Goal: Information Seeking & Learning: Check status

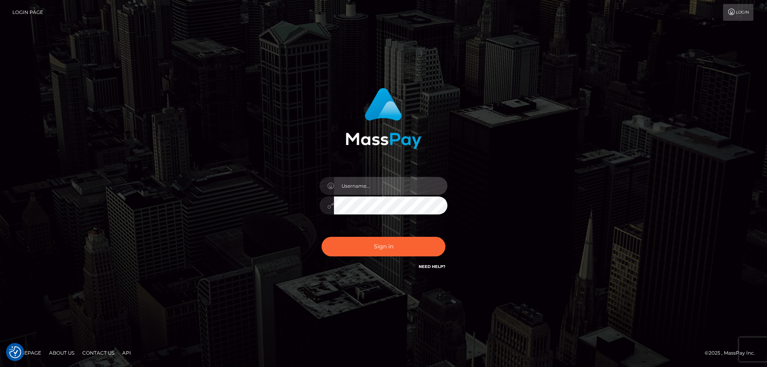
type input "Dan.Cirnat"
click at [443, 238] on div at bounding box center [374, 260] width 164 height 91
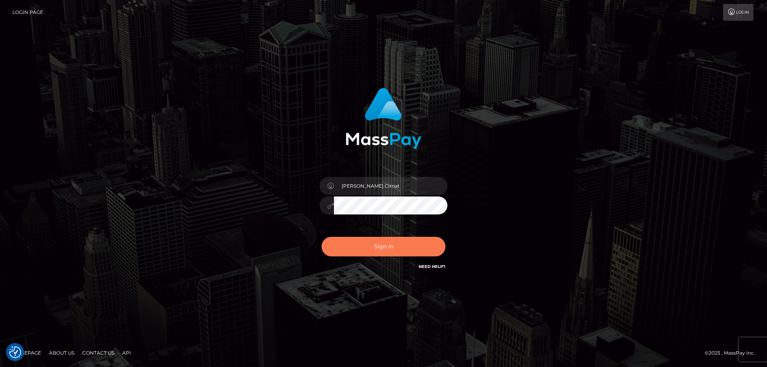
click at [374, 253] on button "Sign in" at bounding box center [384, 247] width 124 height 20
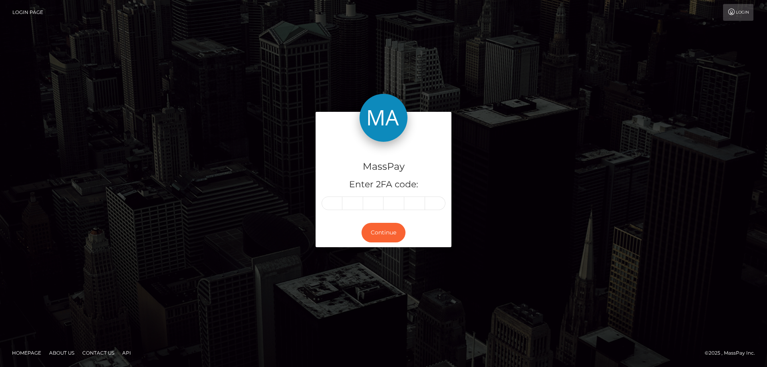
drag, startPoint x: 329, startPoint y: 202, endPoint x: 340, endPoint y: 192, distance: 14.7
click at [329, 202] on input "text" at bounding box center [332, 204] width 21 height 14
type input "8"
type input "9"
type input "2"
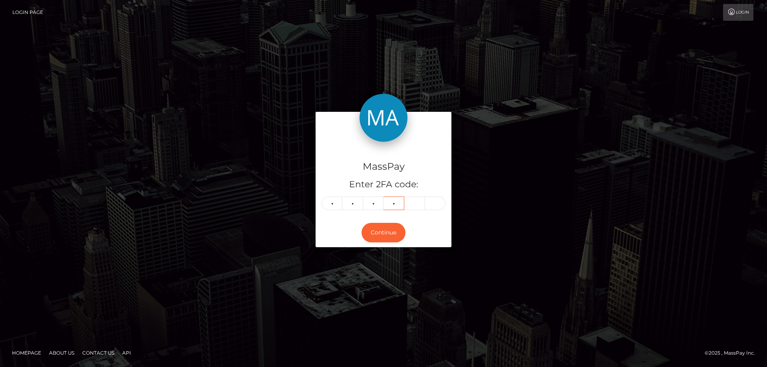
type input "2"
type input "5"
type input "9"
type input "8"
type input "9"
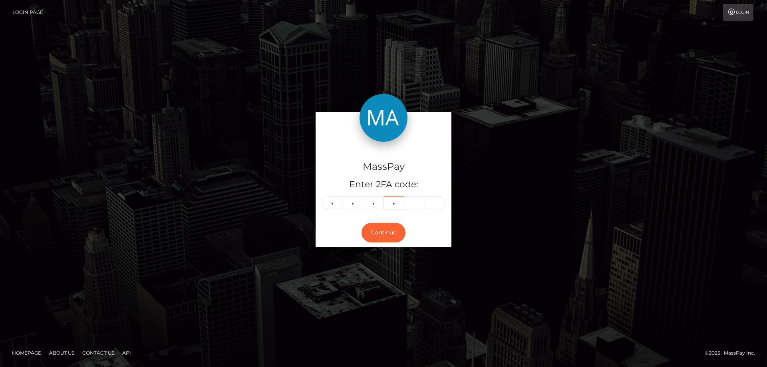
type input "2"
type input "5"
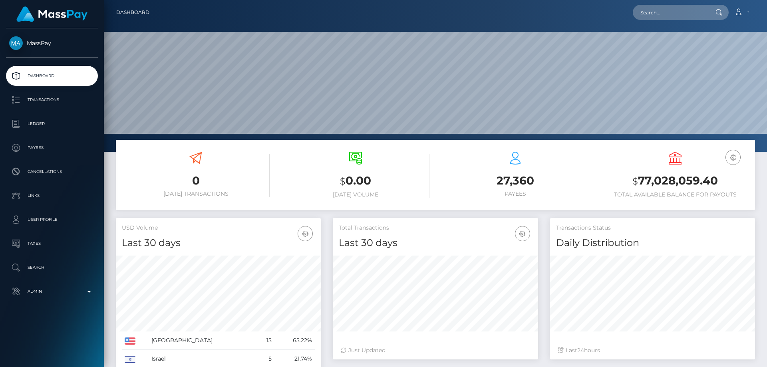
scroll to position [142, 205]
paste input "b6dfdc35-6834-11f0-a026-06178c1a380f"
type input "b6dfdc35-6834-11f0-a026-06178c1a380f"
click at [656, 40] on link "volkis ltd" at bounding box center [665, 41] width 64 height 15
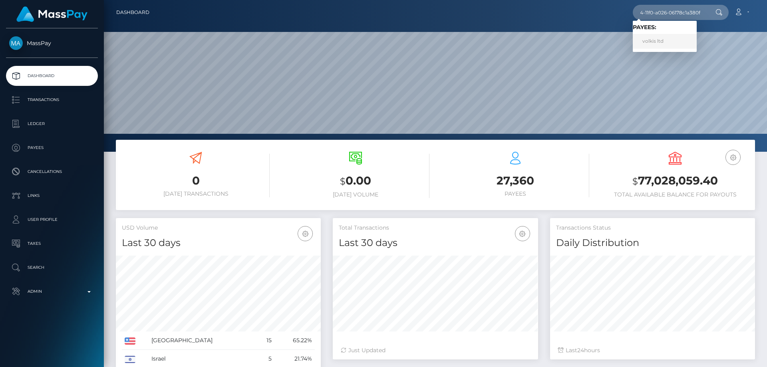
scroll to position [0, 0]
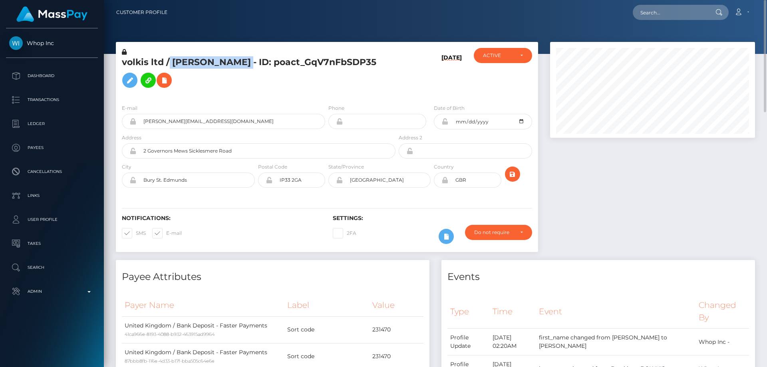
drag, startPoint x: 168, startPoint y: 60, endPoint x: 318, endPoint y: 65, distance: 150.7
click at [318, 65] on h5 "volkis ltd / SEBASTIAN JOSEPH W BOWKIS - ID: poact_GqV7nFbSDP35" at bounding box center [256, 74] width 269 height 36
copy h5 "SEBASTIAN JOSEPH W BOWKIS"
drag, startPoint x: 163, startPoint y: 63, endPoint x: 123, endPoint y: 62, distance: 40.4
click at [123, 62] on h5 "volkis ltd / SEBASTIAN JOSEPH W BOWKIS - ID: poact_GqV7nFbSDP35" at bounding box center [256, 74] width 269 height 36
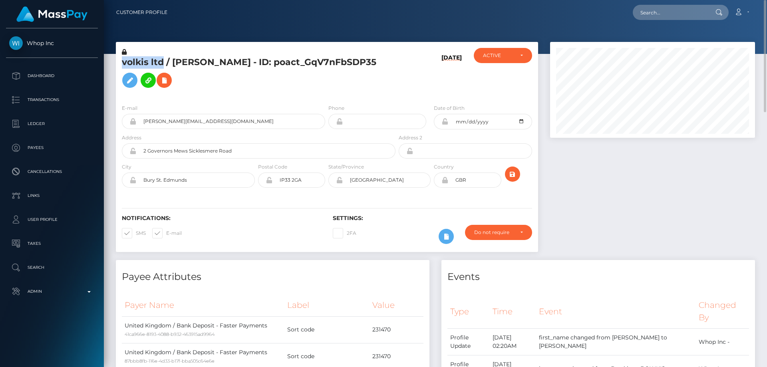
copy h5 "volkis ltd"
drag, startPoint x: 644, startPoint y: 186, endPoint x: 636, endPoint y: 187, distance: 7.6
click at [644, 186] on div at bounding box center [652, 151] width 217 height 218
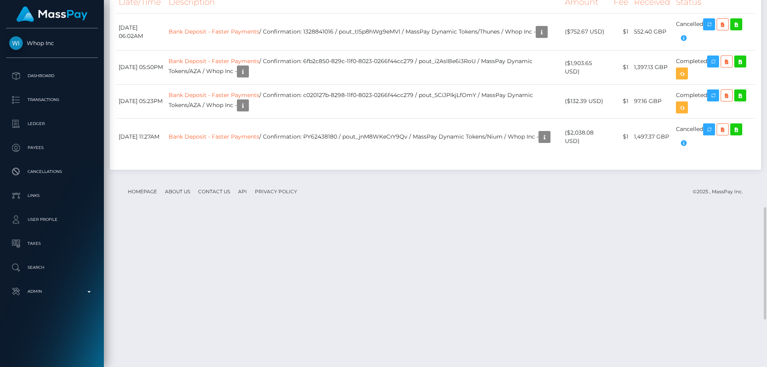
scroll to position [799, 0]
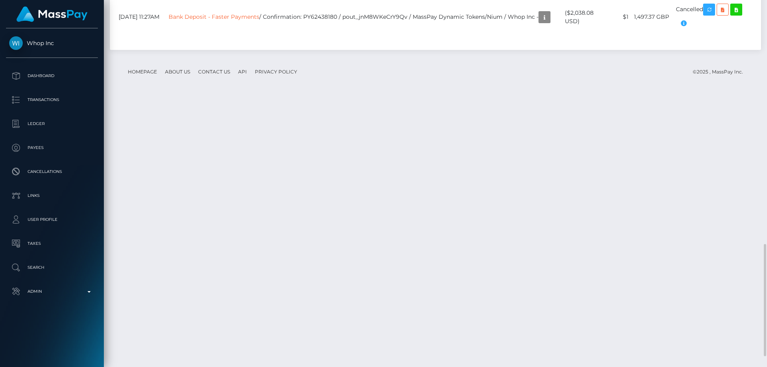
drag, startPoint x: 353, startPoint y: 209, endPoint x: 324, endPoint y: 209, distance: 29.6
copy td "1328841016"
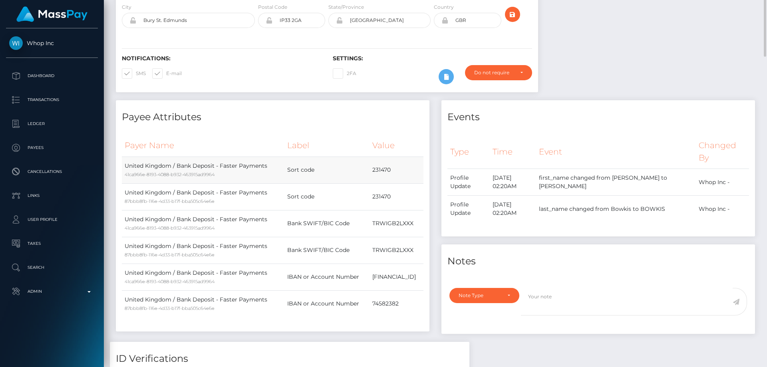
scroll to position [0, 0]
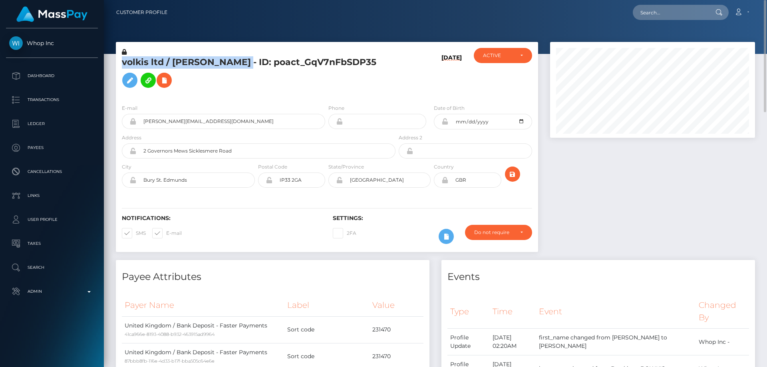
drag, startPoint x: 319, startPoint y: 63, endPoint x: 123, endPoint y: 64, distance: 195.8
click at [123, 64] on h5 "volkis ltd / SEBASTIAN JOSEPH W BOWKIS - ID: poact_GqV7nFbSDP35" at bounding box center [256, 74] width 269 height 36
copy h5 "volkis ltd / SEBASTIAN JOSEPH W BOWKIS"
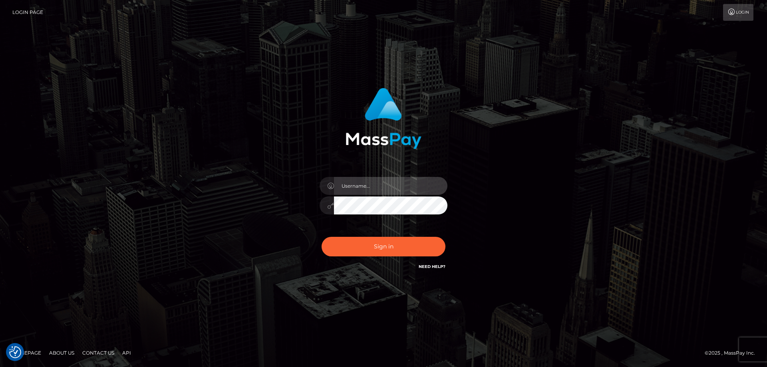
type input "Dan.Cirnat"
click at [440, 231] on div at bounding box center [374, 260] width 164 height 91
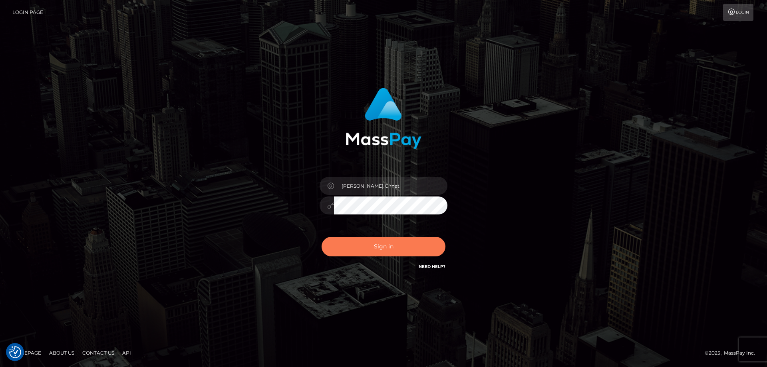
click at [388, 248] on button "Sign in" at bounding box center [384, 247] width 124 height 20
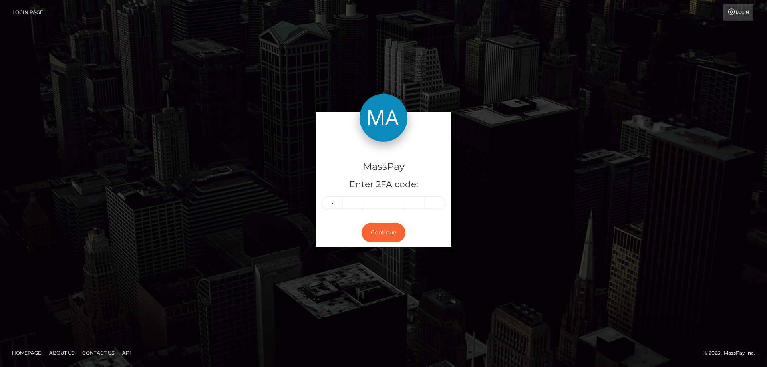
type input "3"
type input "6"
type input "8"
type input "9"
type input "1"
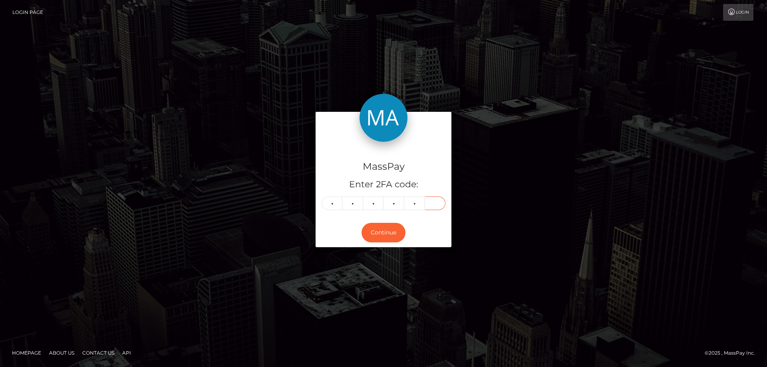
type input "8"
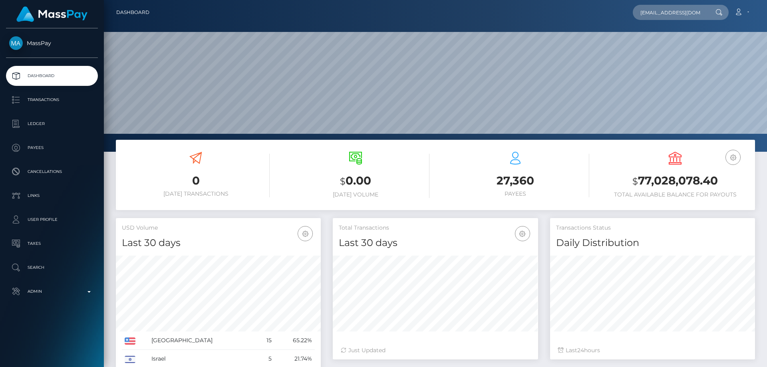
scroll to position [0, 4]
type input "vschuetz.mail@gmail.com"
click at [669, 40] on link "VANESSA SCHUTZ" at bounding box center [665, 41] width 64 height 15
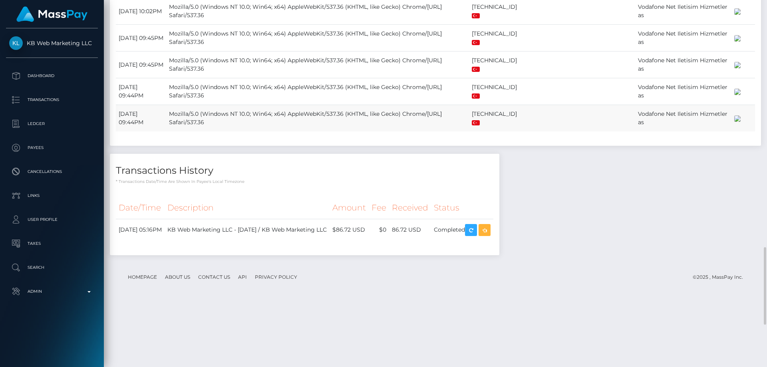
scroll to position [1051, 0]
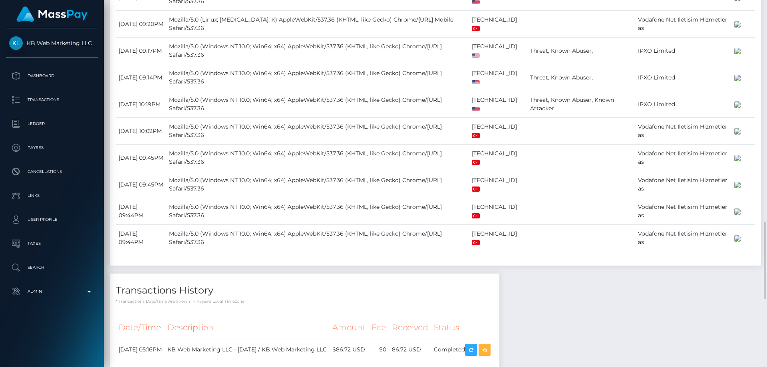
click at [585, 56] on div "Logins History Date/Time User Agent IP Address Threats ISP Map" at bounding box center [435, 96] width 651 height 338
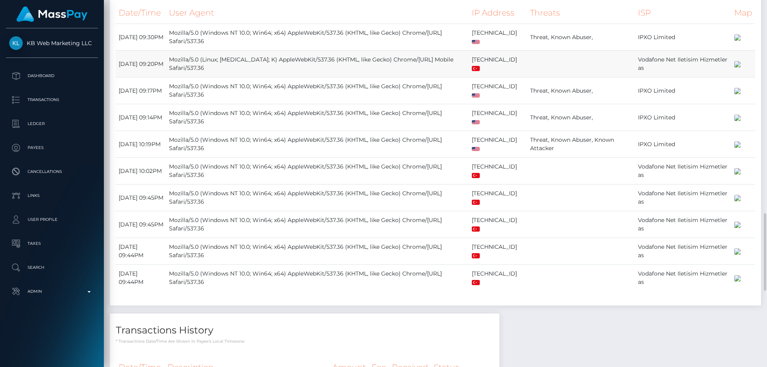
scroll to position [1091, 0]
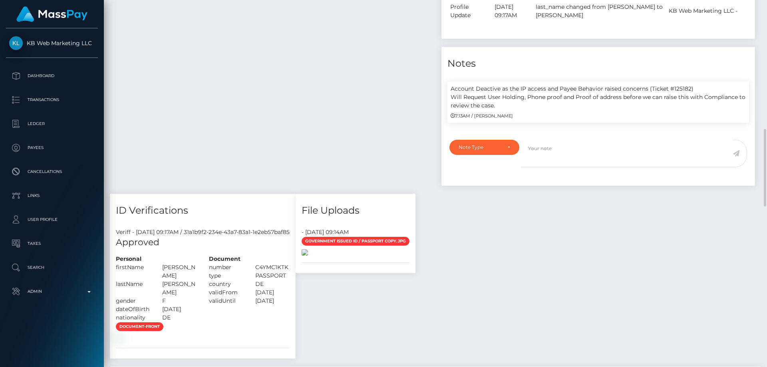
scroll to position [771, 0]
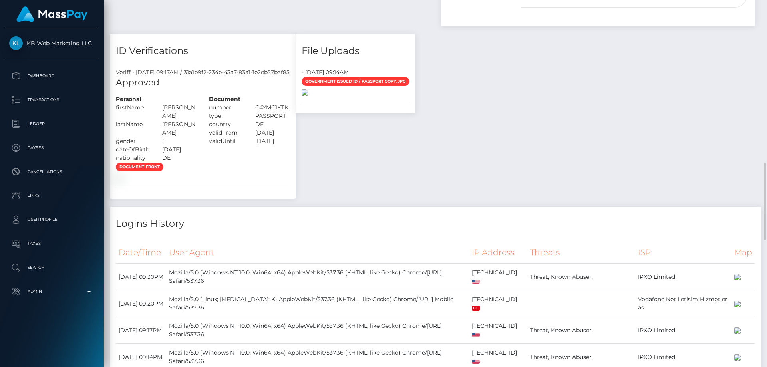
click at [308, 96] on img at bounding box center [305, 93] width 6 height 6
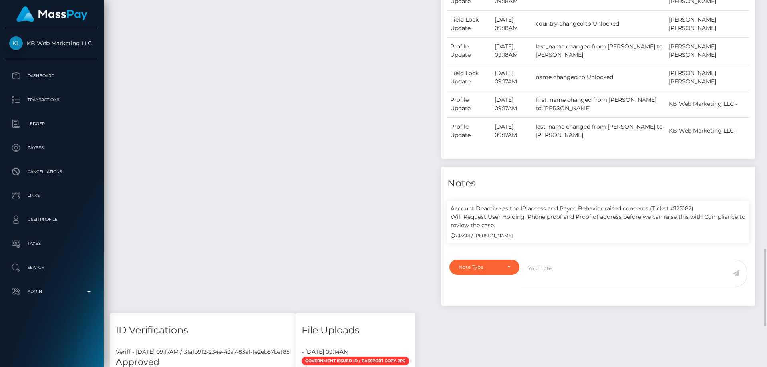
scroll to position [651, 0]
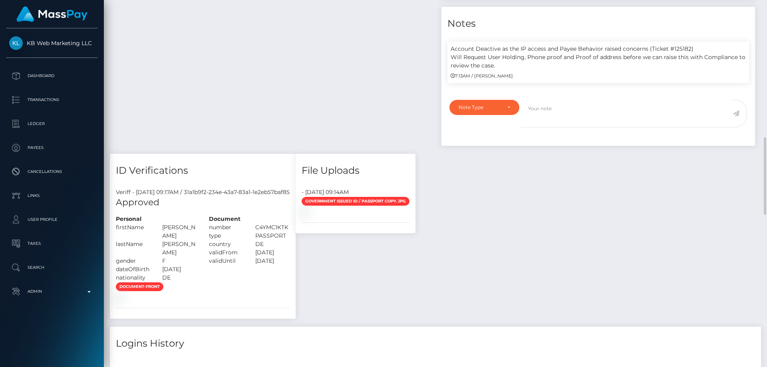
click at [649, 241] on div "Payee Attributes Payer Name Label Value Notes" at bounding box center [435, 248] width 651 height 1069
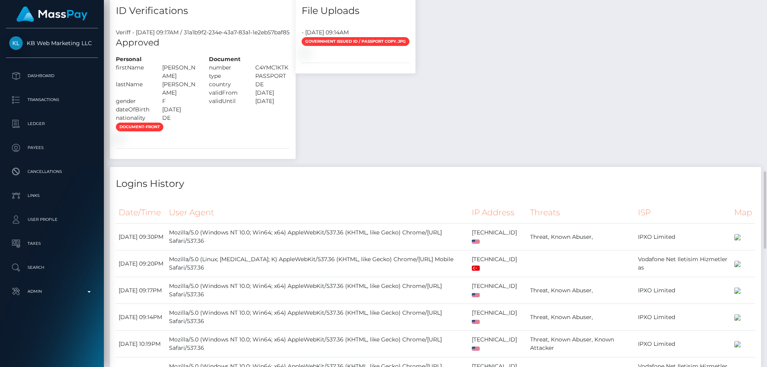
scroll to position [971, 0]
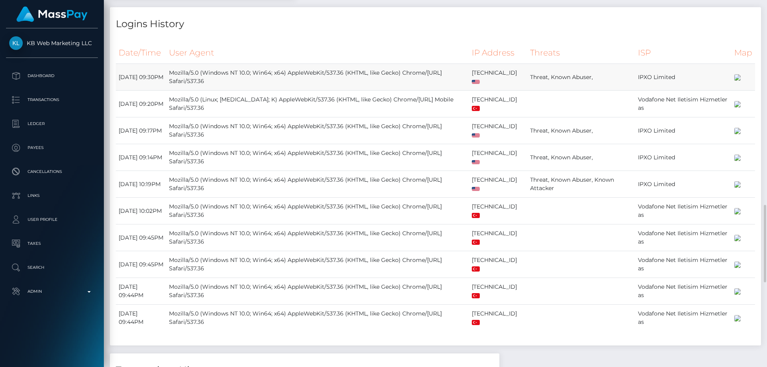
drag, startPoint x: 570, startPoint y: 187, endPoint x: 494, endPoint y: 187, distance: 75.9
click at [493, 91] on tr "August 26, 2025 09:30PM Mozilla/5.0 (Windows NT 10.0; Win64; x64) AppleWebKit/5…" at bounding box center [435, 77] width 639 height 27
copy tr "Threat, Known Abuser,"
drag, startPoint x: 632, startPoint y: 100, endPoint x: 625, endPoint y: 98, distance: 7.8
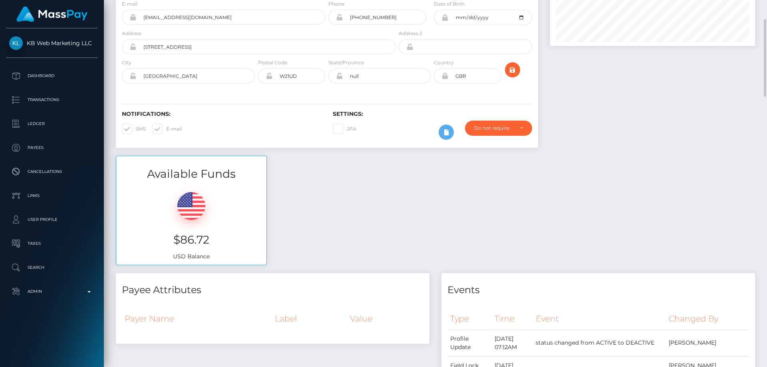
scroll to position [0, 0]
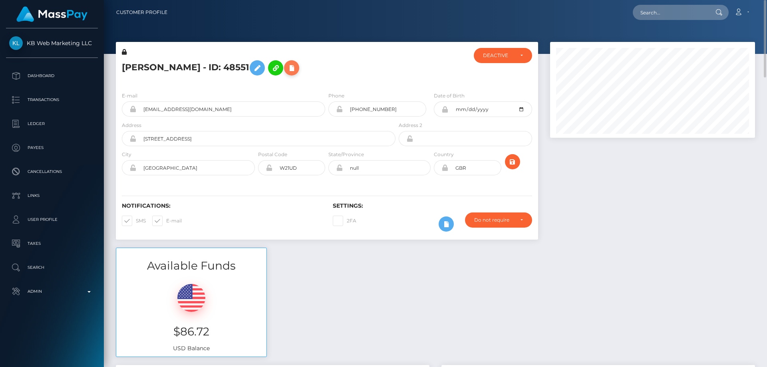
click at [296, 72] on icon at bounding box center [292, 68] width 10 height 10
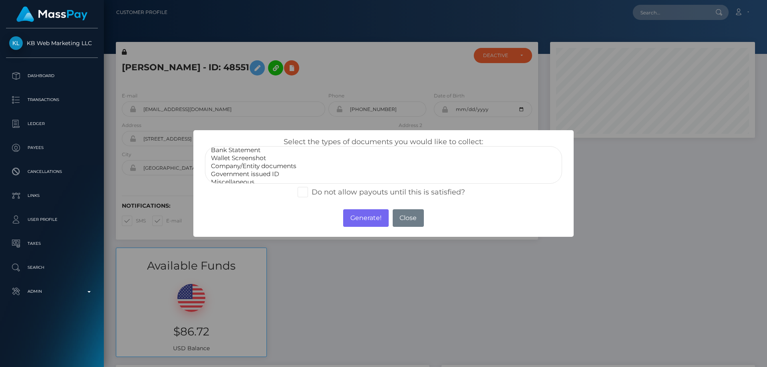
scroll to position [16, 0]
select select "Government issued ID"
click at [253, 168] on option "Government issued ID" at bounding box center [383, 169] width 347 height 8
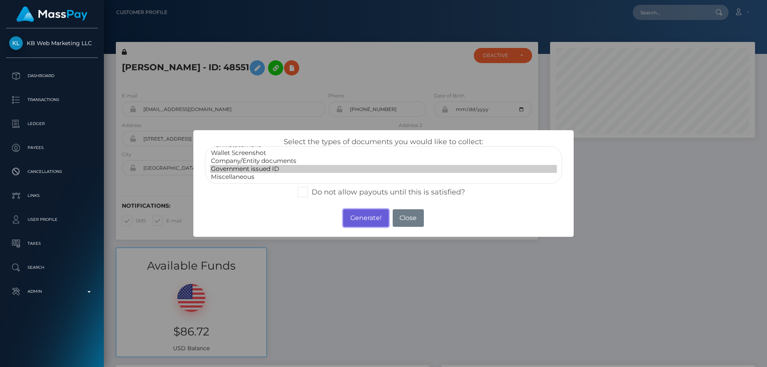
click at [361, 219] on button "Generate!" at bounding box center [365, 218] width 45 height 18
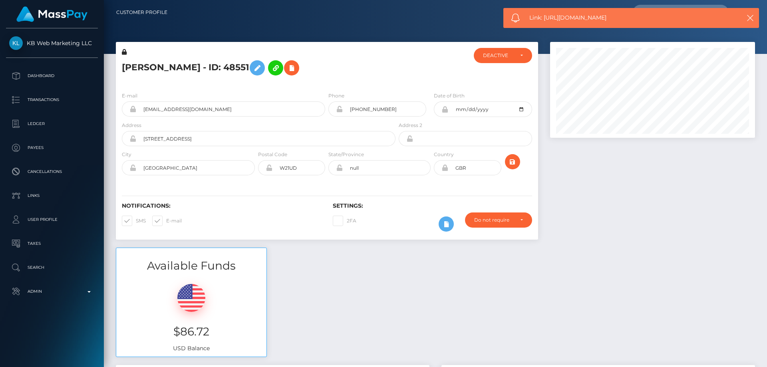
drag, startPoint x: 618, startPoint y: 17, endPoint x: 545, endPoint y: 15, distance: 73.1
click at [545, 15] on span "Link: https://l.maspay.io/Vhp1m" at bounding box center [627, 18] width 197 height 8
copy span "https://l.maspay.io/Vhp1m"
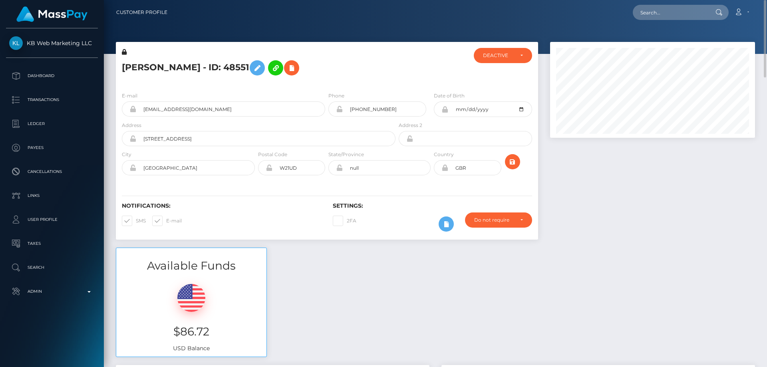
drag, startPoint x: 593, startPoint y: 260, endPoint x: 589, endPoint y: 259, distance: 4.9
click at [593, 260] on div "Available Funds $86.72 USD Balance" at bounding box center [435, 306] width 651 height 117
drag, startPoint x: 646, startPoint y: 261, endPoint x: 587, endPoint y: 226, distance: 68.9
click at [646, 260] on div "Available Funds $86.72 USD Balance" at bounding box center [435, 306] width 651 height 117
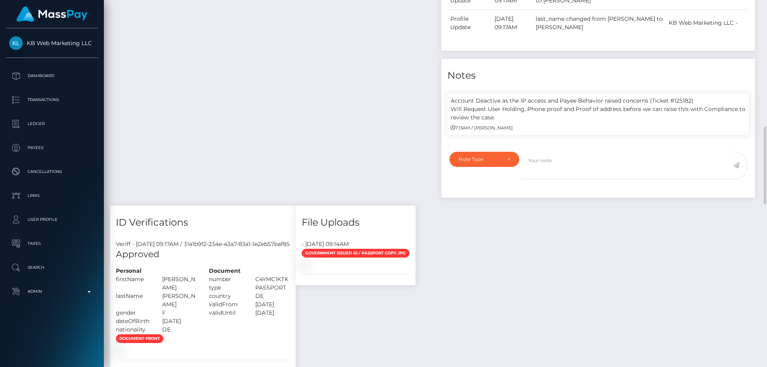
scroll to position [759, 0]
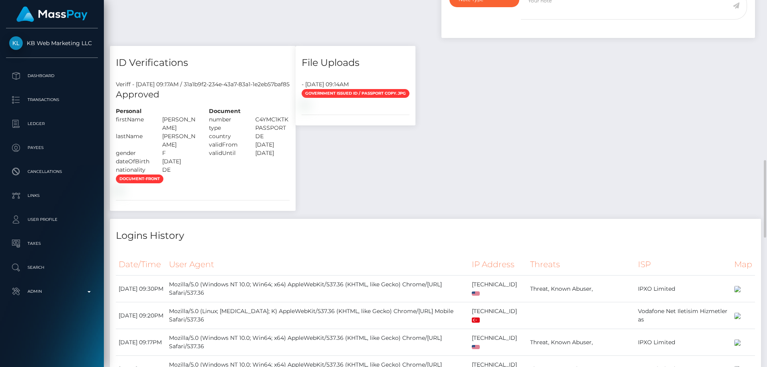
drag, startPoint x: 630, startPoint y: 234, endPoint x: 610, endPoint y: 229, distance: 20.5
click at [630, 234] on div "Payee Attributes Payer Name Label Value Notes" at bounding box center [435, 140] width 651 height 1069
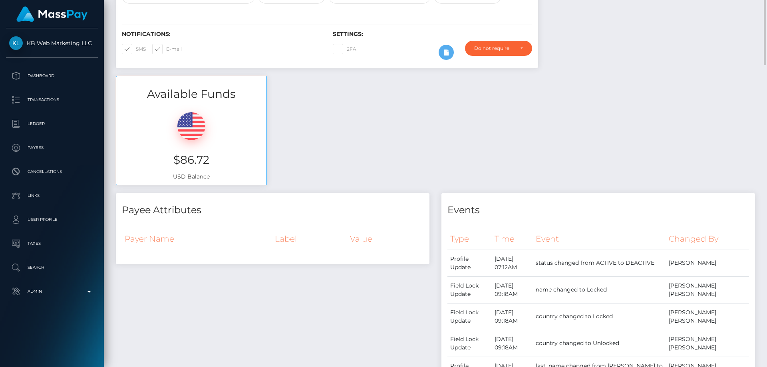
scroll to position [0, 0]
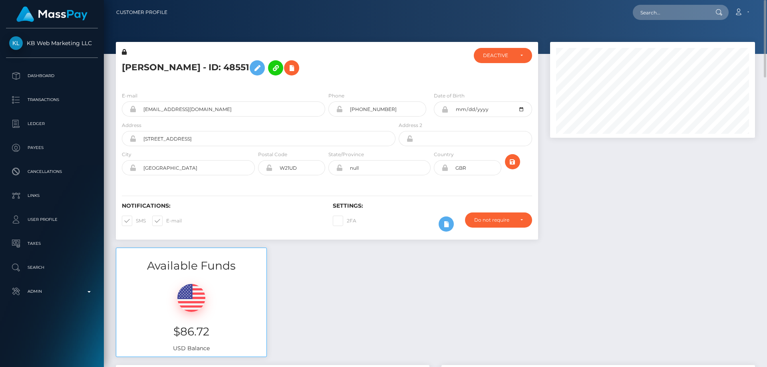
click at [591, 298] on div "Available Funds $86.72 USD Balance" at bounding box center [435, 306] width 651 height 117
click at [615, 299] on div "Available Funds $86.72 USD Balance" at bounding box center [435, 306] width 651 height 117
click at [629, 262] on div "Available Funds $86.72 USD Balance" at bounding box center [435, 306] width 651 height 117
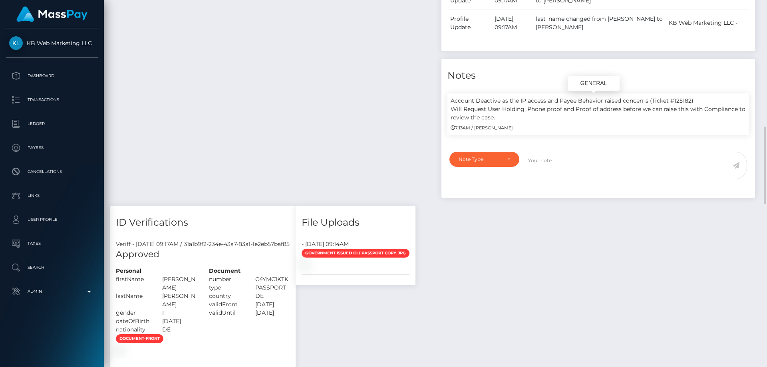
scroll to position [96, 205]
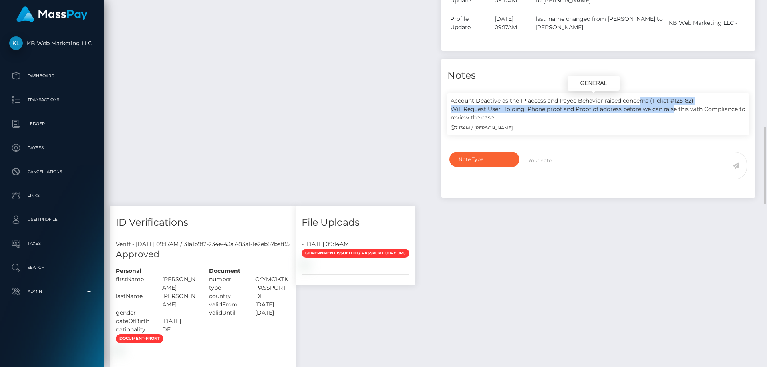
drag, startPoint x: 480, startPoint y: 97, endPoint x: 670, endPoint y: 105, distance: 190.0
click at [670, 105] on p "Account Deactive as the IP access and Payee Behavior raised concerns (Ticket #1…" at bounding box center [598, 109] width 295 height 25
drag, startPoint x: 462, startPoint y: 109, endPoint x: 541, endPoint y: 109, distance: 79.1
click at [541, 109] on p "Account Deactive as the IP access and Payee Behavior raised concerns (Ticket #1…" at bounding box center [598, 109] width 295 height 25
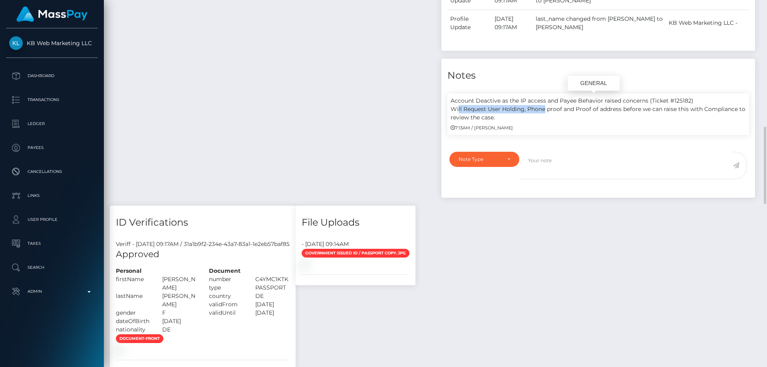
click at [541, 111] on p "Account Deactive as the IP access and Payee Behavior raised concerns (Ticket #1…" at bounding box center [598, 109] width 295 height 25
drag, startPoint x: 528, startPoint y: 113, endPoint x: 576, endPoint y: 110, distance: 48.5
click at [576, 110] on p "Account Deactive as the IP access and Payee Behavior raised concerns (Ticket #1…" at bounding box center [598, 109] width 295 height 25
click at [585, 125] on div "7:13AM / Alexander Stefan" at bounding box center [598, 127] width 295 height 8
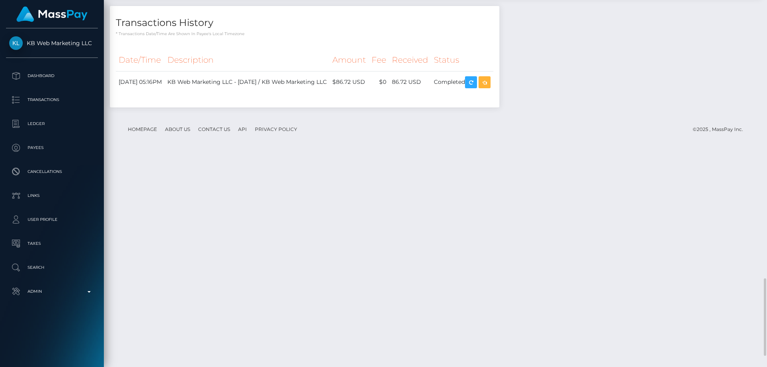
scroll to position [1371, 0]
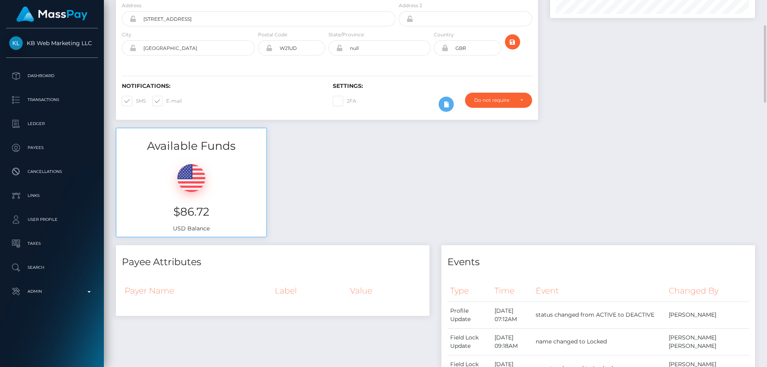
scroll to position [0, 0]
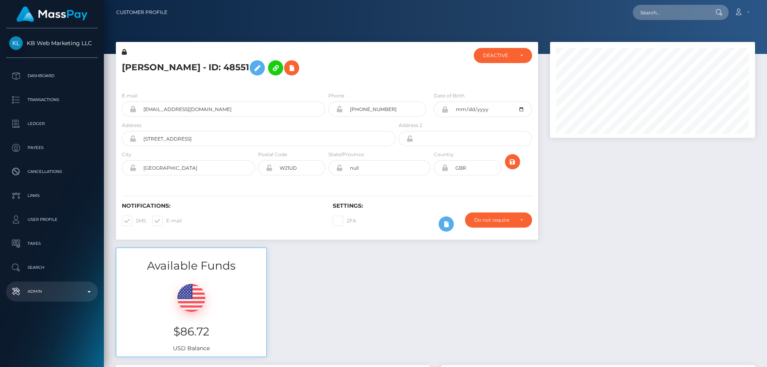
click at [59, 288] on p "Admin" at bounding box center [52, 292] width 86 height 12
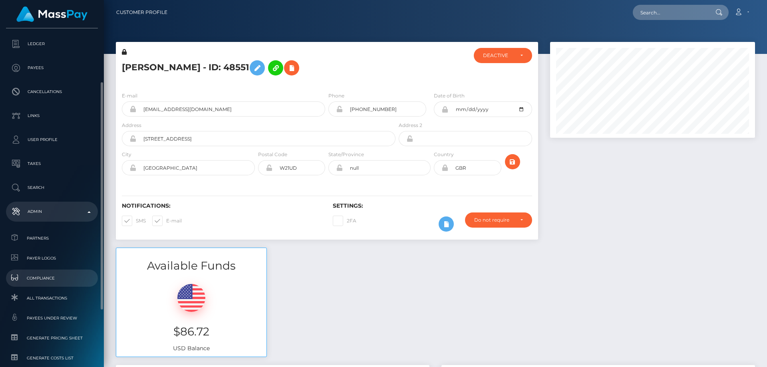
scroll to position [120, 0]
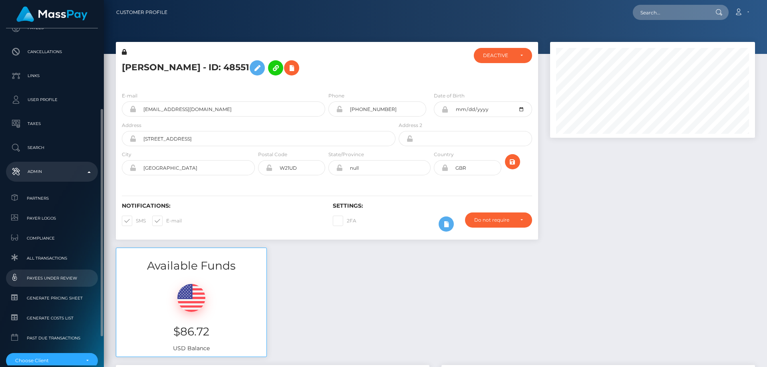
click at [64, 280] on span "Payees under Review" at bounding box center [52, 278] width 86 height 9
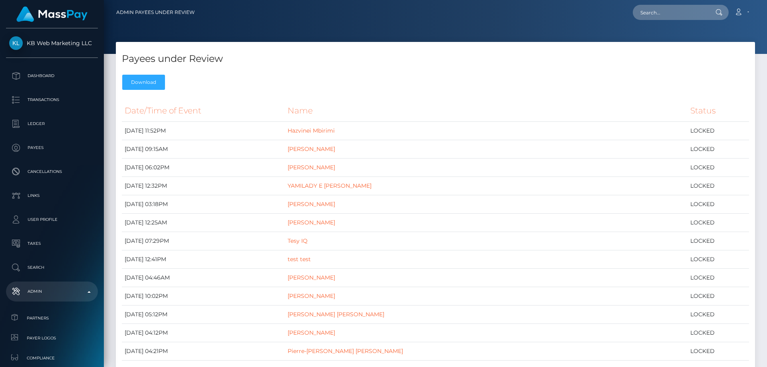
drag, startPoint x: 565, startPoint y: 102, endPoint x: 558, endPoint y: 102, distance: 6.8
click at [565, 102] on th "Name" at bounding box center [486, 111] width 403 height 22
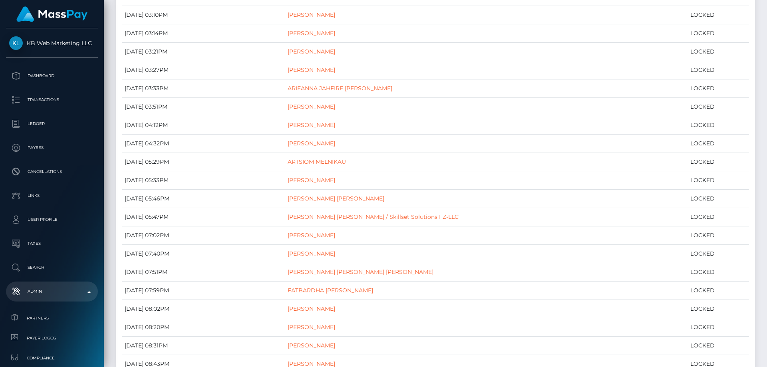
scroll to position [3989, 0]
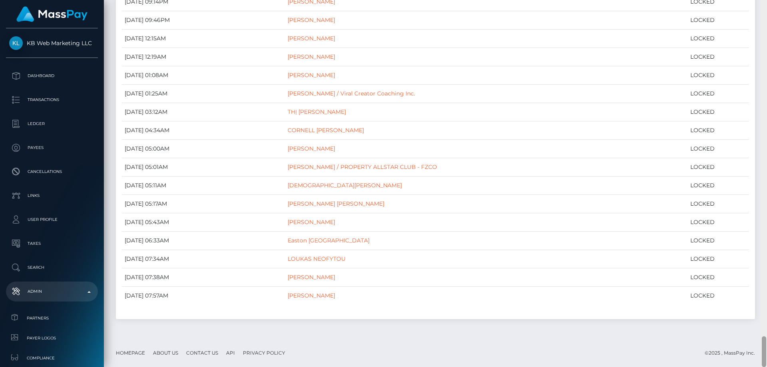
drag, startPoint x: 763, startPoint y: 63, endPoint x: 767, endPoint y: 382, distance: 319.3
click at [767, 367] on html "KB Web Marketing LLC Dashboard Transactions Ledger Payees Links" at bounding box center [383, 183] width 767 height 367
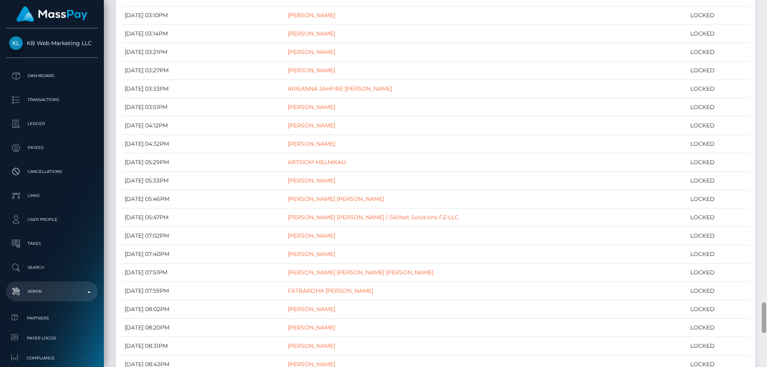
scroll to position [3956, 0]
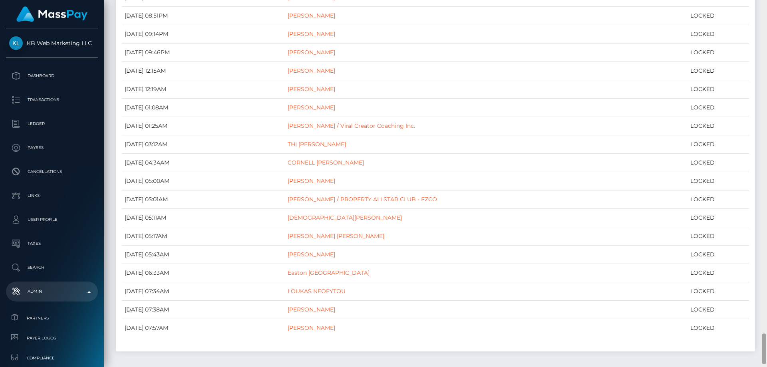
drag, startPoint x: 767, startPoint y: 310, endPoint x: 767, endPoint y: 272, distance: 38.4
click at [767, 272] on div at bounding box center [764, 183] width 6 height 367
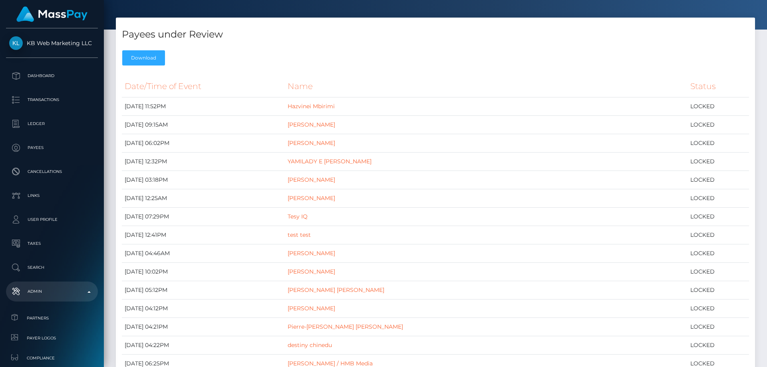
scroll to position [0, 0]
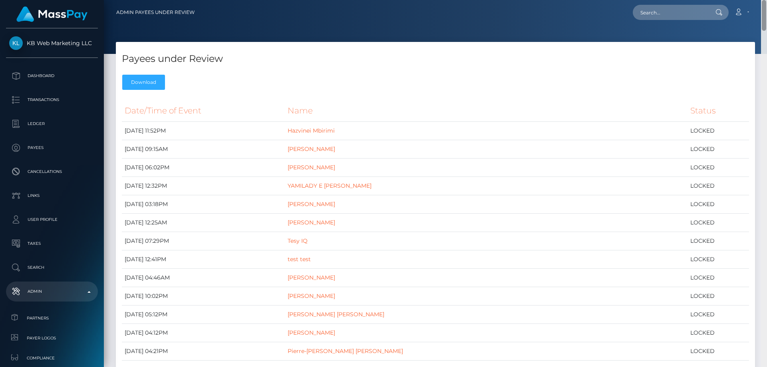
drag, startPoint x: 763, startPoint y: 346, endPoint x: 767, endPoint y: -11, distance: 356.4
click at [767, 0] on html "KB Web Marketing LLC Dashboard Transactions Ledger Payees Links" at bounding box center [383, 183] width 767 height 367
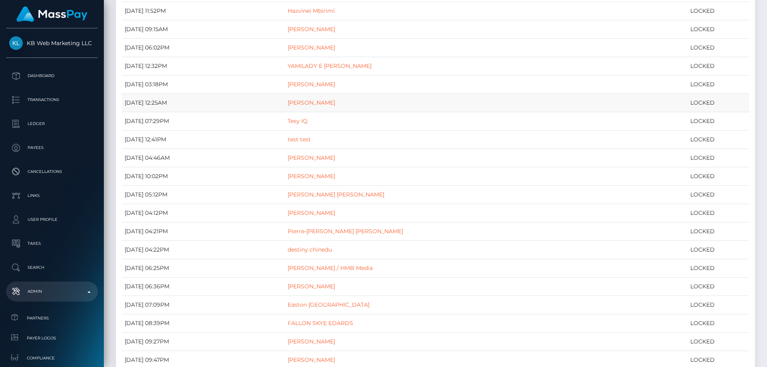
scroll to position [80, 0]
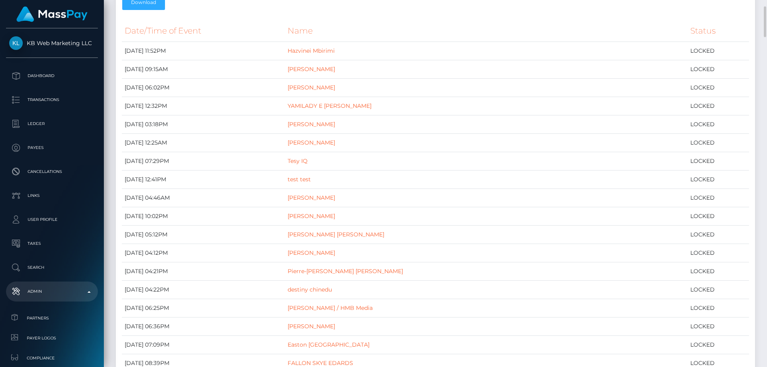
click at [328, 22] on th "Name" at bounding box center [486, 31] width 403 height 22
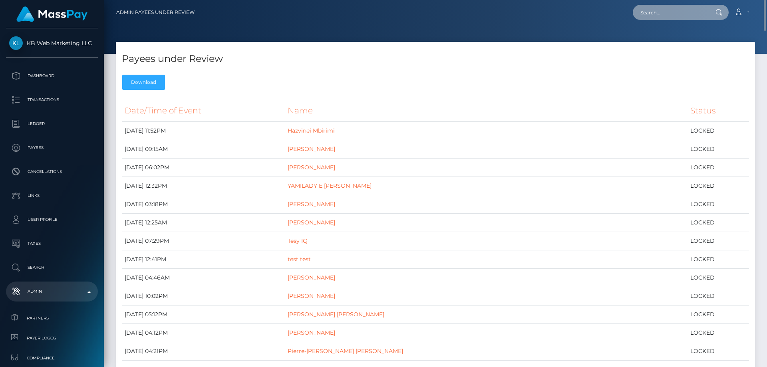
paste input "2613584"
type input "2613584"
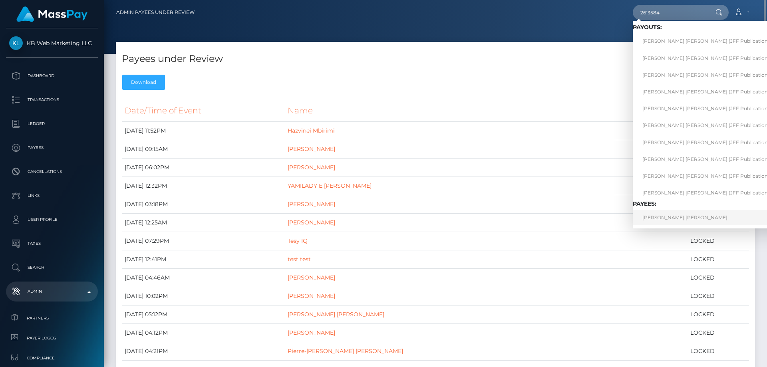
click at [671, 218] on link "JOSE LOPEZ LOSA" at bounding box center [714, 217] width 163 height 15
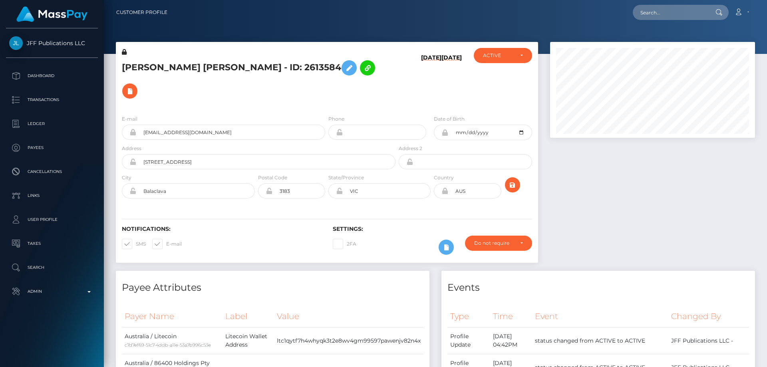
scroll to position [96, 205]
drag, startPoint x: 0, startPoint y: 0, endPoint x: 620, endPoint y: 194, distance: 649.8
click at [620, 194] on div at bounding box center [652, 156] width 217 height 229
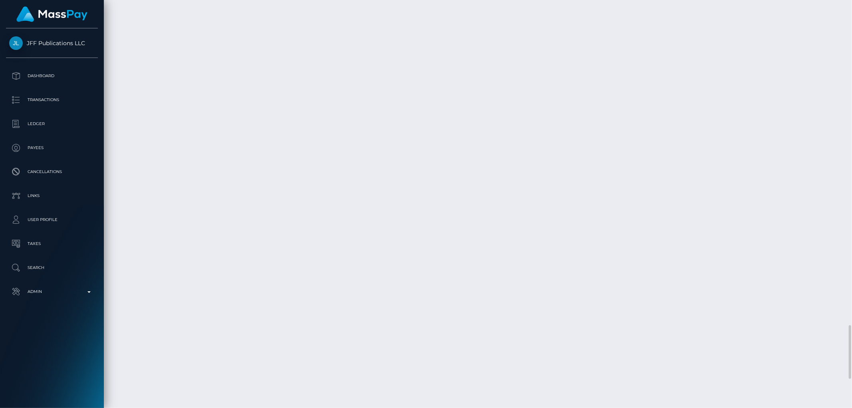
scroll to position [96, 233]
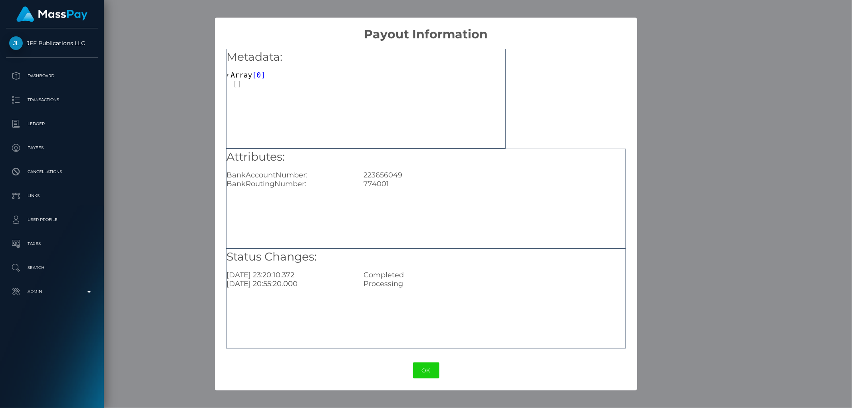
click at [686, 154] on div "× Payout Information Metadata: Array [ 0 ] Attributes: BankAccountNumber: 22365…" at bounding box center [426, 204] width 852 height 408
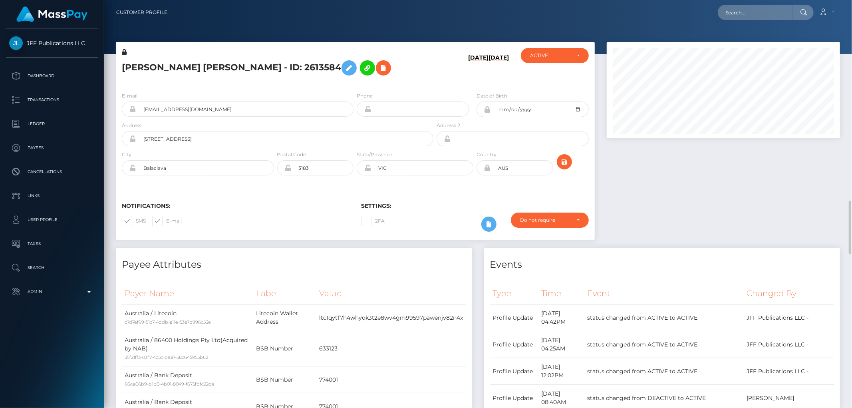
scroll to position [177, 0]
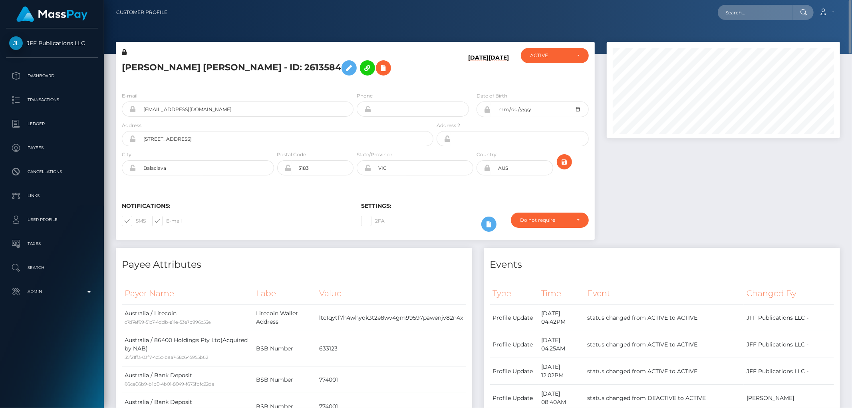
click at [190, 84] on div "JOSE LOPEZ LOSA - ID: 2613584" at bounding box center [275, 67] width 319 height 38
click at [676, 209] on div at bounding box center [723, 145] width 245 height 206
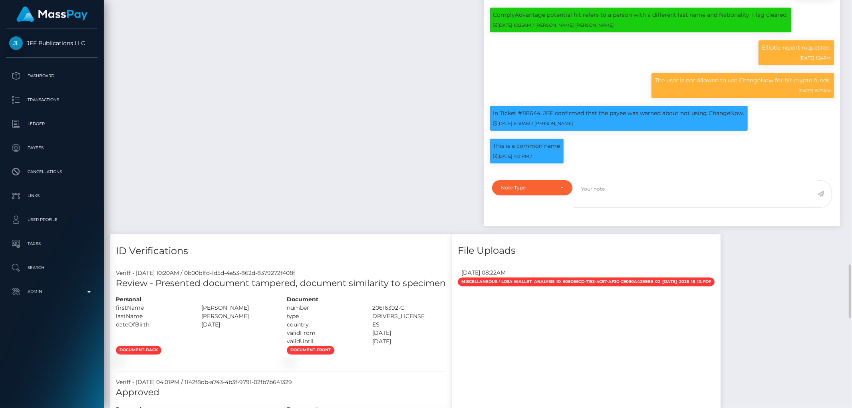
scroll to position [1376, 0]
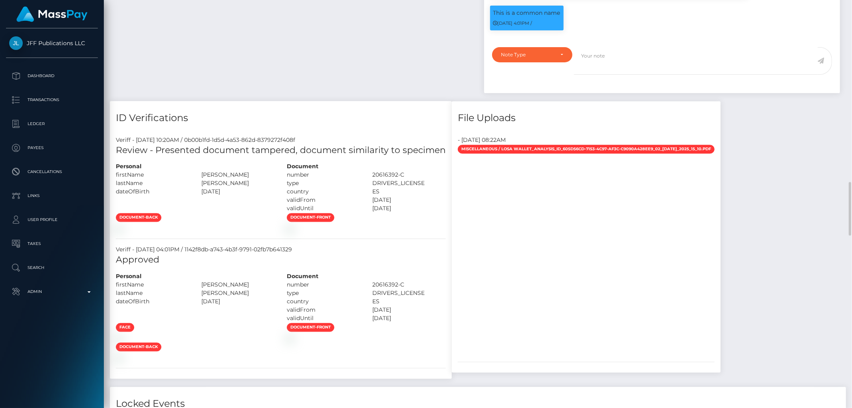
click at [668, 367] on div "File Uploads - July 3, 2025 08:22AM Miscellaneous / LOSA wallet_analysis_id_605…" at bounding box center [586, 244] width 281 height 286
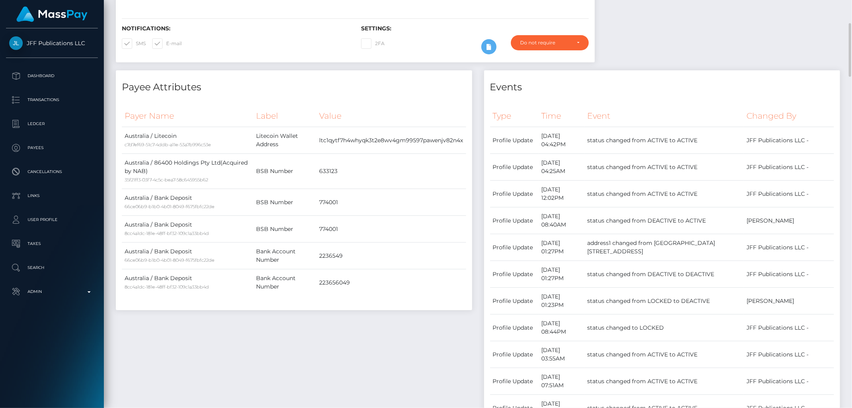
scroll to position [0, 0]
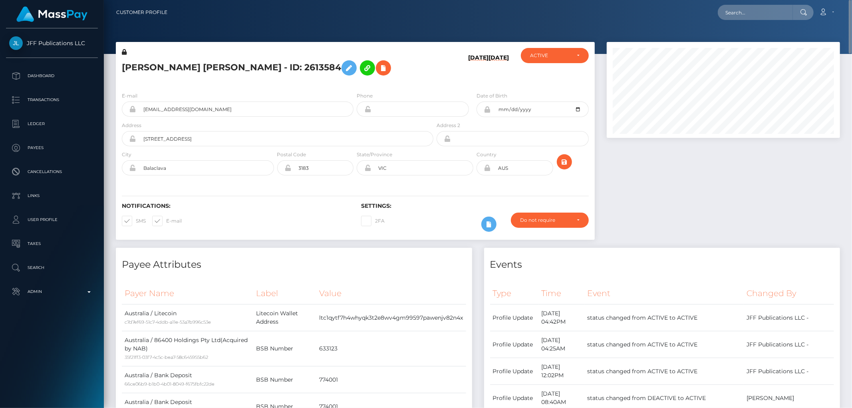
click at [386, 72] on h5 "JOSE LOPEZ LOSA - ID: 2613584" at bounding box center [275, 67] width 307 height 23
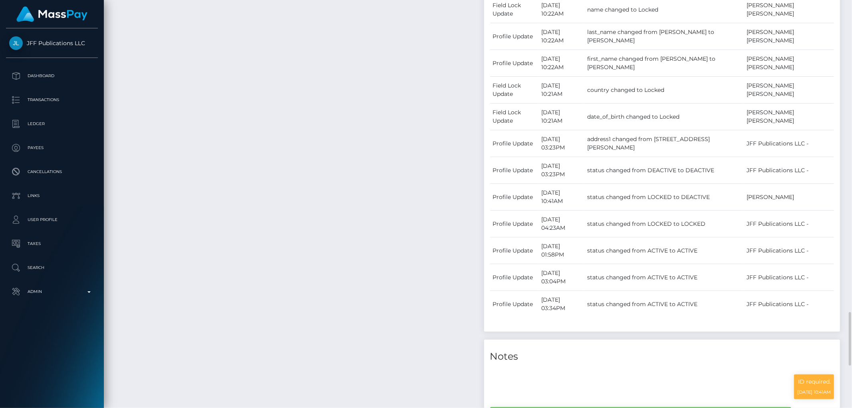
scroll to position [1021, 0]
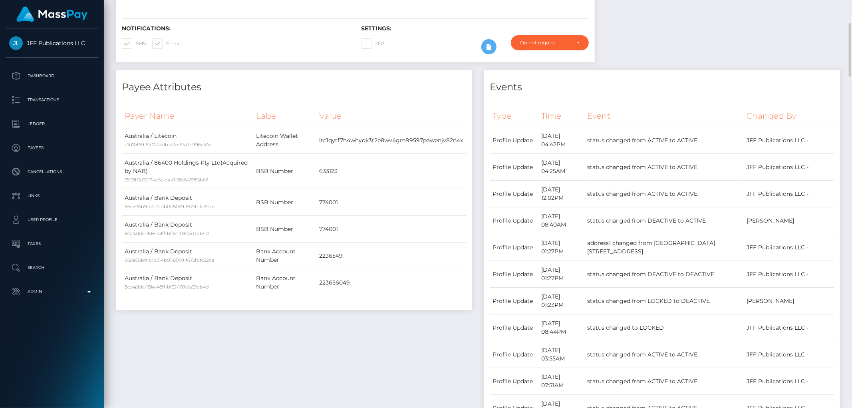
scroll to position [0, 0]
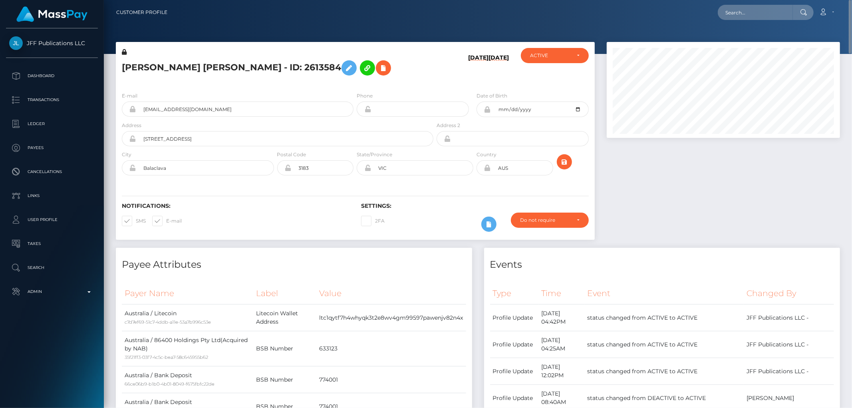
click at [394, 66] on h5 "JOSE LOPEZ LOSA - ID: 2613584" at bounding box center [275, 67] width 307 height 23
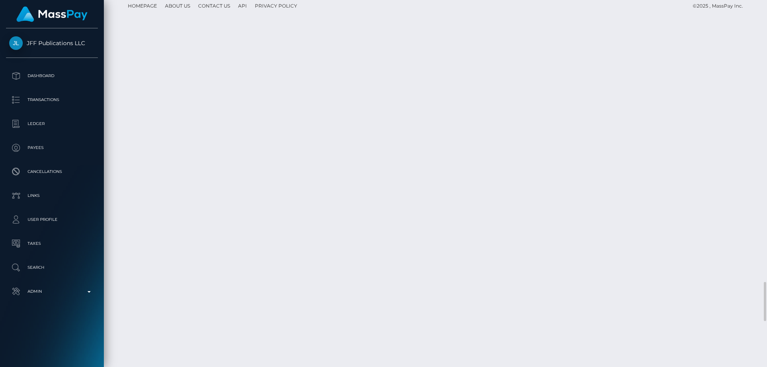
scroll to position [96, 205]
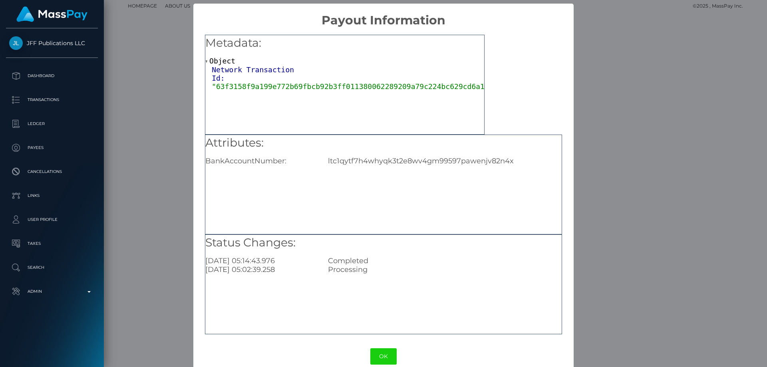
click at [444, 160] on div "ltc1qytf7h4whyqk3t2e8wv4gm99597pawenjv82n4x" at bounding box center [444, 161] width 245 height 9
